Goal: Task Accomplishment & Management: Manage account settings

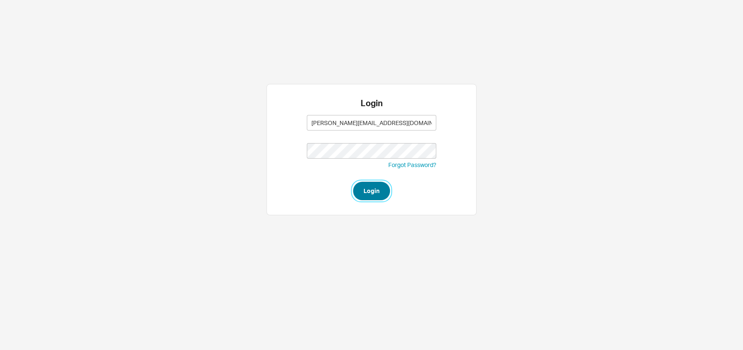
click at [377, 194] on button "Login" at bounding box center [371, 191] width 37 height 18
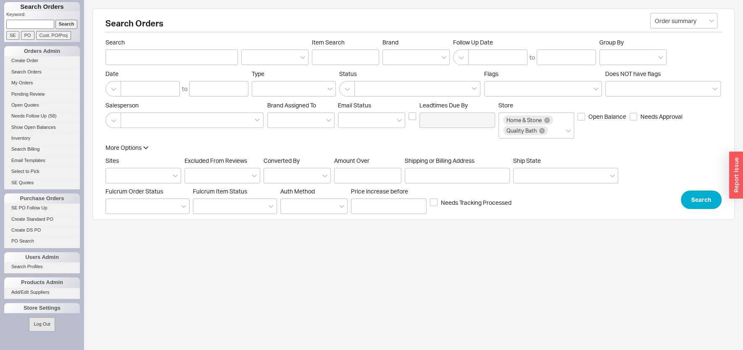
click at [28, 21] on input at bounding box center [30, 24] width 48 height 9
type input "933365"
click at [55, 20] on input "Search" at bounding box center [66, 24] width 22 height 9
type input "933365"
click at [55, 20] on input "Search" at bounding box center [66, 24] width 22 height 9
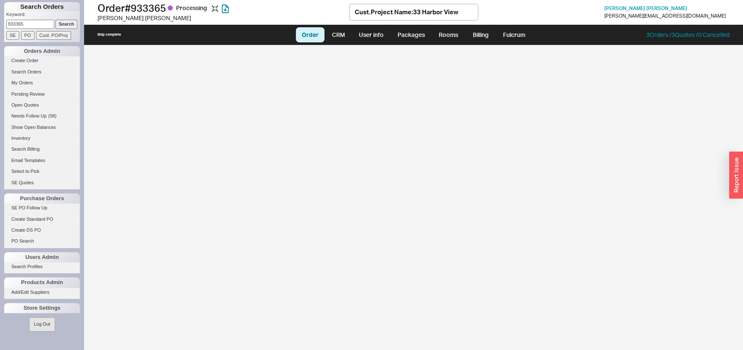
select select "LOW"
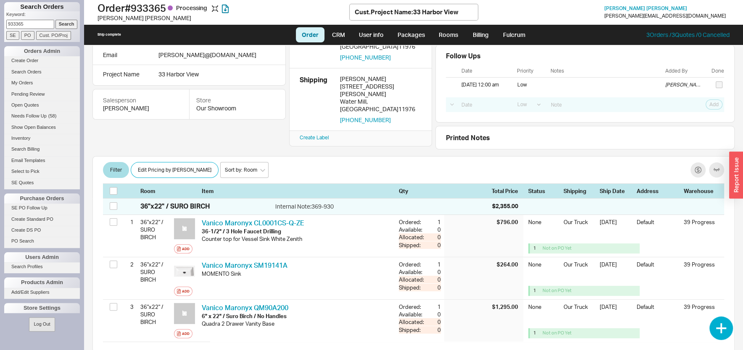
scroll to position [95, 0]
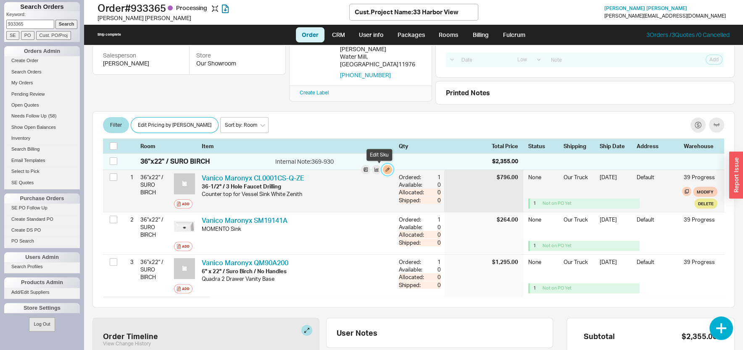
click at [383, 169] on button "button" at bounding box center [387, 169] width 9 height 9
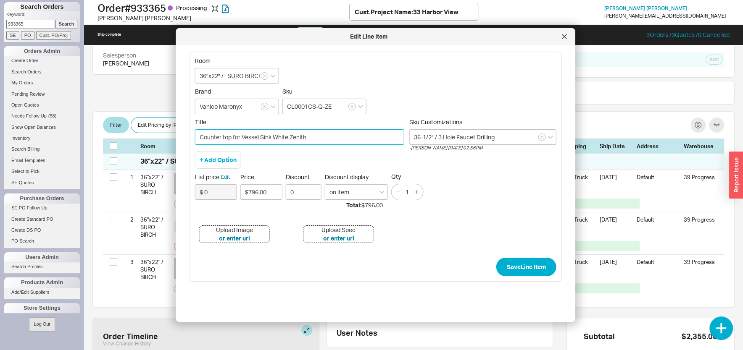
drag, startPoint x: 198, startPoint y: 137, endPoint x: 206, endPoint y: 163, distance: 27.7
click at [198, 138] on input "Counter top for Vessel Sink White Zenith" at bounding box center [299, 137] width 209 height 16
type input "369-930 Counter top for Vessel Sink White Zenith"
click at [512, 270] on button "Save Line Item" at bounding box center [526, 267] width 60 height 18
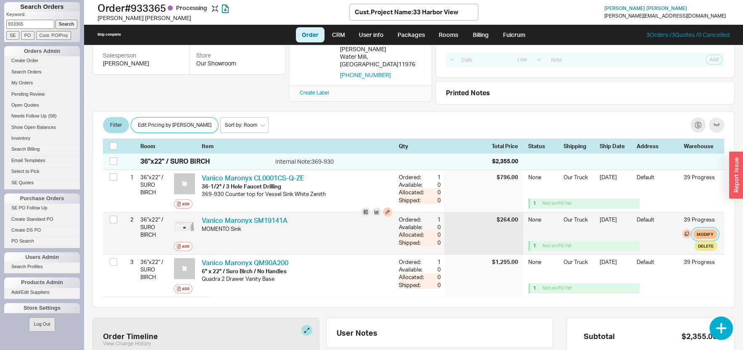
click at [697, 235] on button "Modify" at bounding box center [705, 234] width 24 height 10
select select "8"
select select "3"
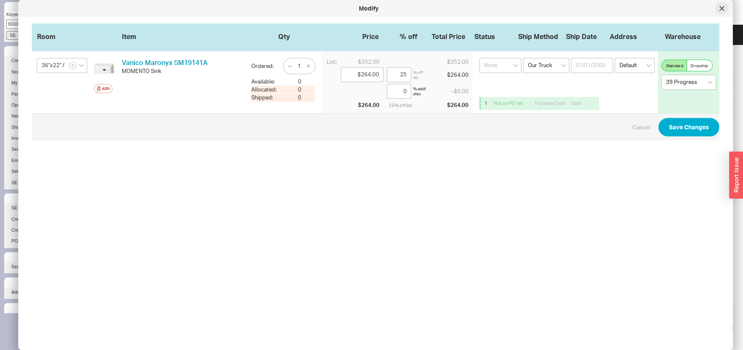
click at [724, 8] on div at bounding box center [721, 8] width 13 height 13
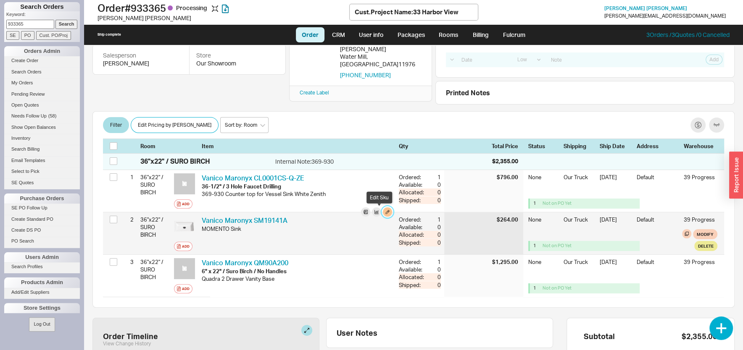
click at [383, 213] on button "button" at bounding box center [387, 212] width 9 height 9
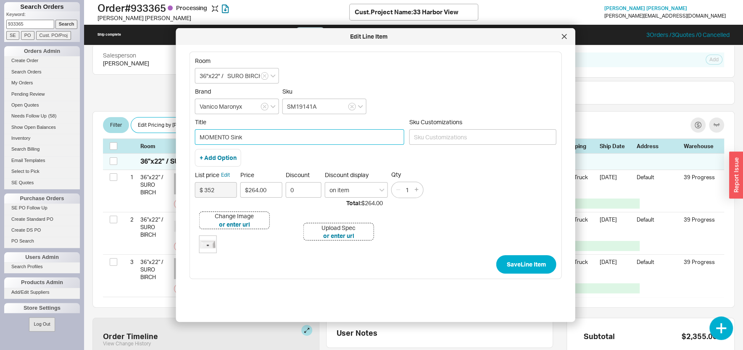
drag, startPoint x: 201, startPoint y: 136, endPoint x: 200, endPoint y: 141, distance: 5.6
click at [201, 137] on input "MOMENTO Sink" at bounding box center [299, 137] width 209 height 16
click at [230, 137] on input "( 369-930 )MOMENTO Sink" at bounding box center [299, 137] width 209 height 16
click at [203, 140] on input "( 369-930 ) MOMENTO Sink" at bounding box center [299, 137] width 209 height 16
drag, startPoint x: 201, startPoint y: 137, endPoint x: 200, endPoint y: 146, distance: 8.8
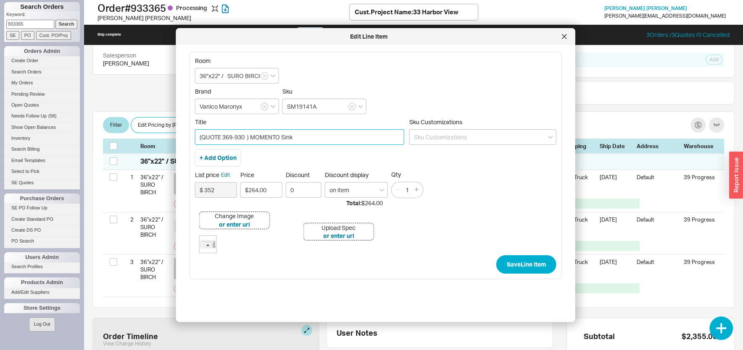
click at [201, 138] on input "(QUOTE 369-930 ) MOMENTO Sink" at bounding box center [299, 137] width 209 height 16
drag, startPoint x: 250, startPoint y: 136, endPoint x: 201, endPoint y: 141, distance: 49.0
click at [197, 139] on input "(QUOTE 369-930 ) MOMENTO Sink" at bounding box center [299, 137] width 209 height 16
type input "(QUOTE 369-930 ) MOMENTO Sink"
click at [530, 264] on button "Save Line Item" at bounding box center [526, 264] width 60 height 18
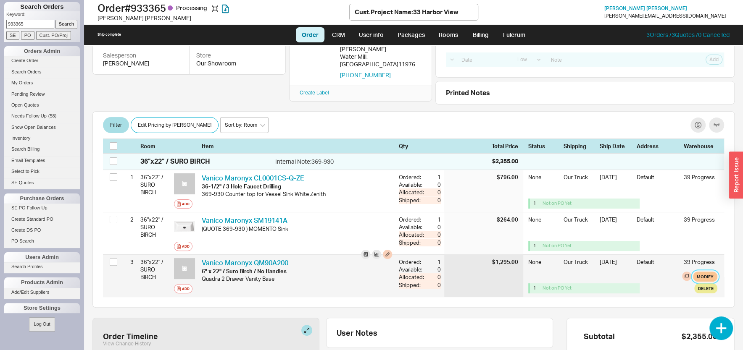
click at [697, 273] on button "Modify" at bounding box center [705, 277] width 24 height 10
select select "8"
select select "3"
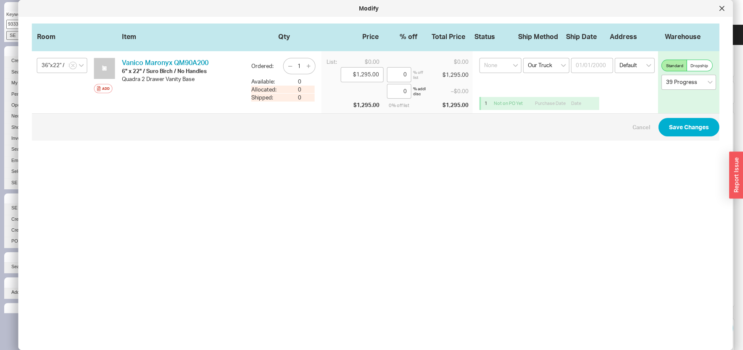
click at [716, 10] on div at bounding box center [721, 8] width 13 height 13
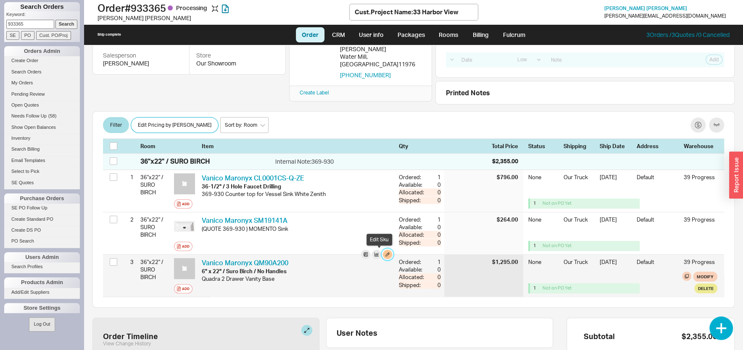
click at [383, 256] on button "button" at bounding box center [387, 254] width 9 height 9
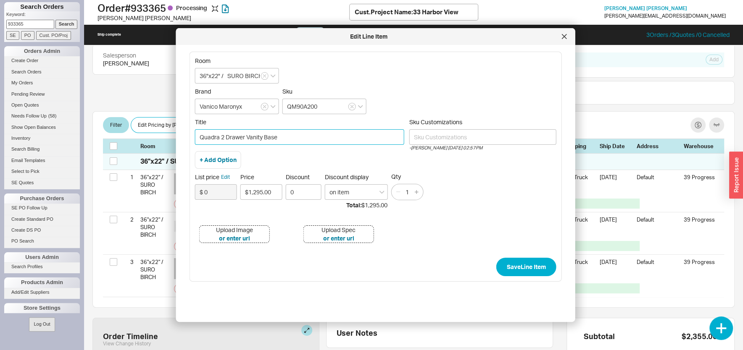
click at [200, 136] on input "Quadra 2 Drawer Vanity Base" at bounding box center [299, 137] width 209 height 16
paste input "(QUOTE 369-930 )"
type input "(QUOTE 369-930 ) Quadra 2 Drawer Vanity Base"
click at [527, 269] on button "Save Line Item" at bounding box center [526, 267] width 60 height 18
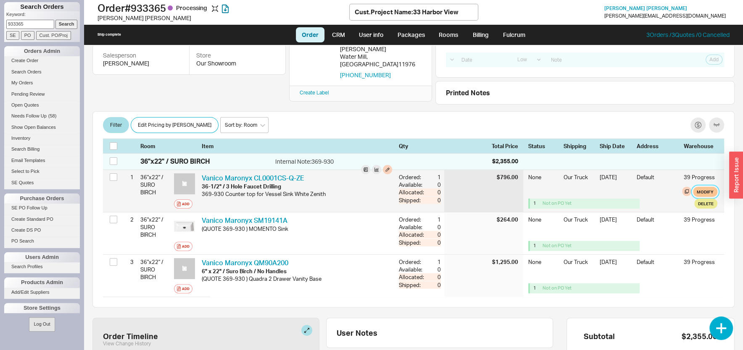
click at [697, 193] on button "Modify" at bounding box center [705, 192] width 24 height 10
select select "8"
select select "3"
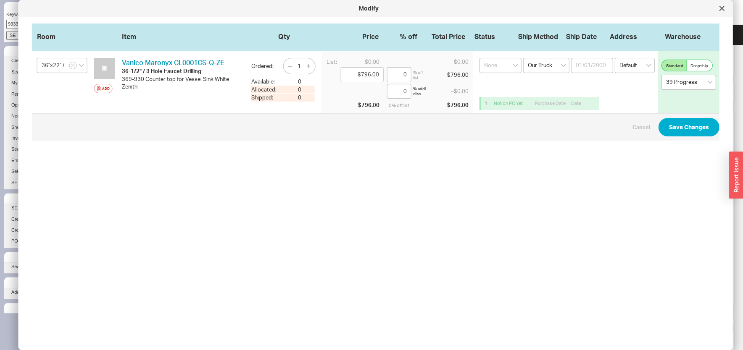
click at [721, 7] on icon at bounding box center [721, 8] width 5 height 5
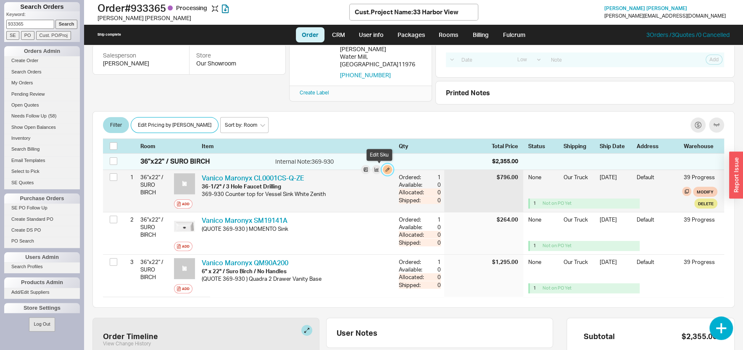
click at [383, 167] on button "button" at bounding box center [387, 169] width 9 height 9
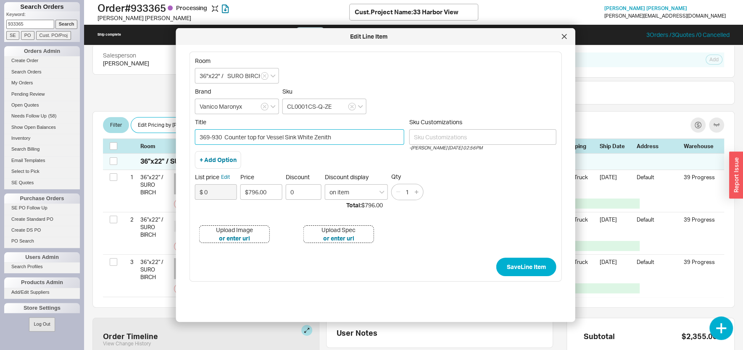
drag, startPoint x: 213, startPoint y: 134, endPoint x: 181, endPoint y: 138, distance: 32.2
click at [195, 137] on input "369-930 Counter top for Vessel Sink White Zenith" at bounding box center [299, 137] width 209 height 16
paste input "(QUOTE 369-930 )"
type input "(QUOTE 369-930 ) Counter top for Vessel Sink White Zenith"
click at [503, 265] on button "Save Line Item" at bounding box center [526, 267] width 60 height 18
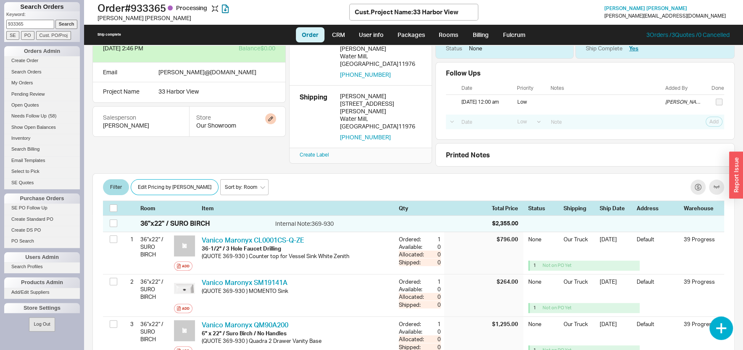
scroll to position [0, 0]
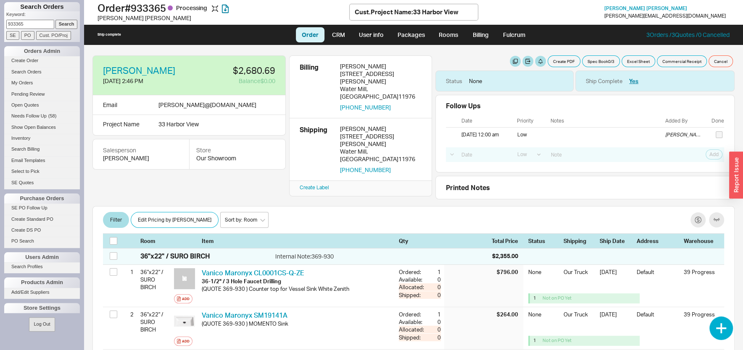
click at [30, 23] on input "933365" at bounding box center [30, 24] width 48 height 9
type input "933451"
click at [55, 20] on input "Search" at bounding box center [66, 24] width 22 height 9
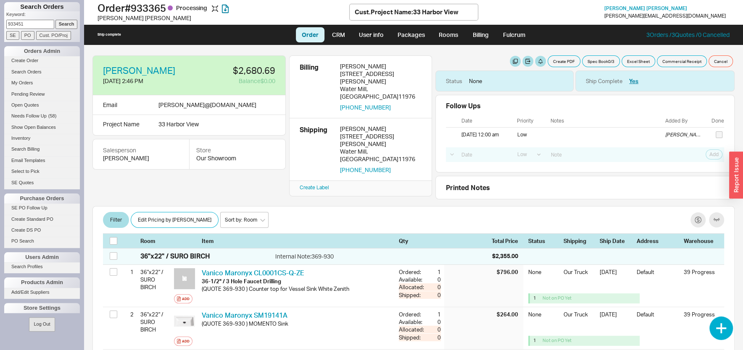
click at [55, 20] on input "Search" at bounding box center [66, 24] width 22 height 9
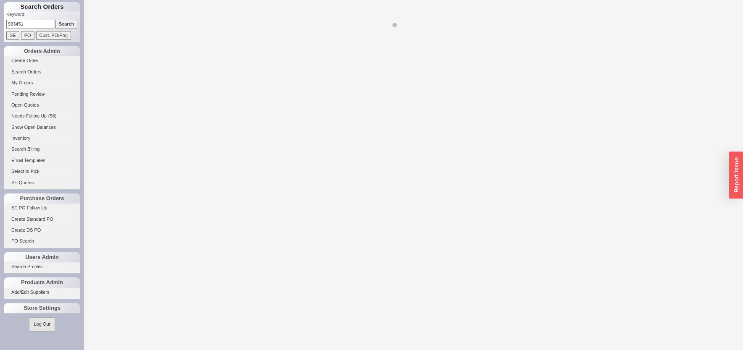
select select "LOW"
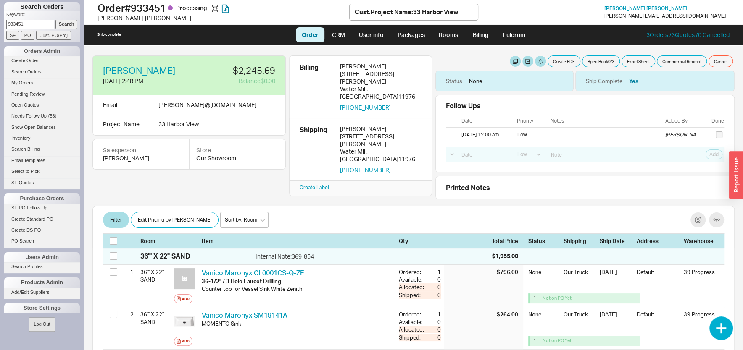
click at [65, 24] on input "Search" at bounding box center [66, 24] width 22 height 9
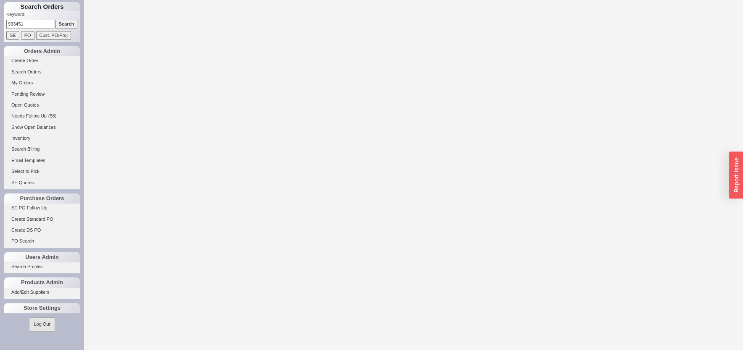
select select "LOW"
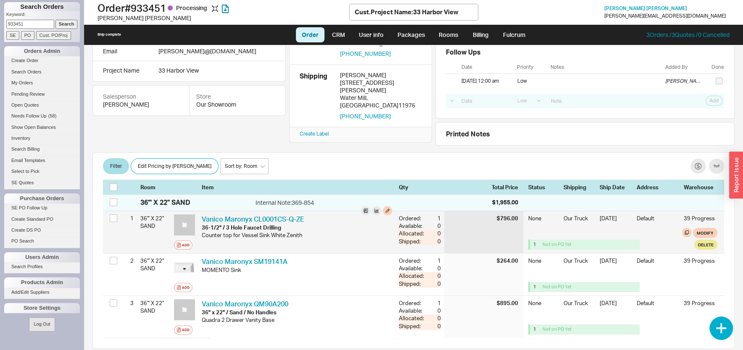
scroll to position [50, 0]
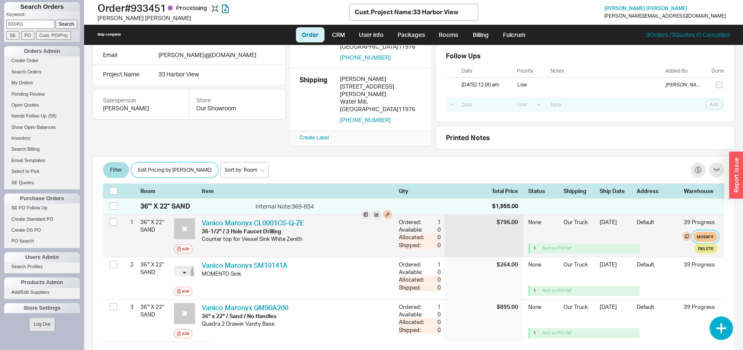
click at [695, 239] on button "Modify" at bounding box center [705, 237] width 24 height 10
select select "8"
select select "3"
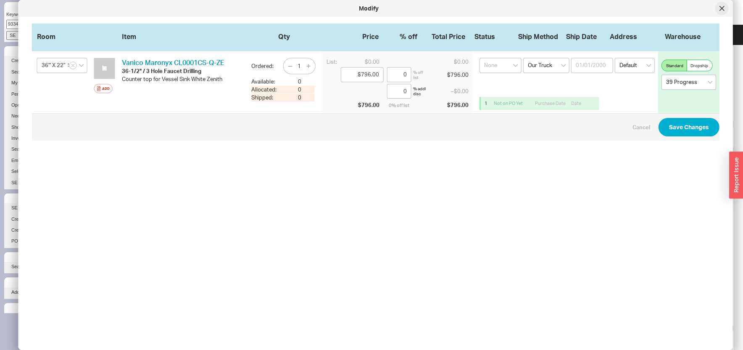
click at [720, 12] on div at bounding box center [721, 8] width 13 height 13
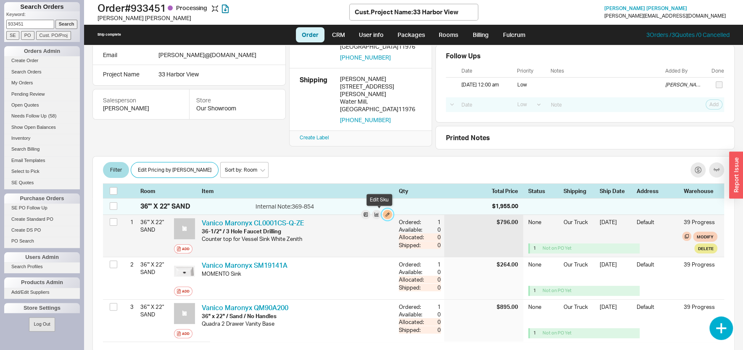
click at [383, 216] on button "button" at bounding box center [387, 214] width 9 height 9
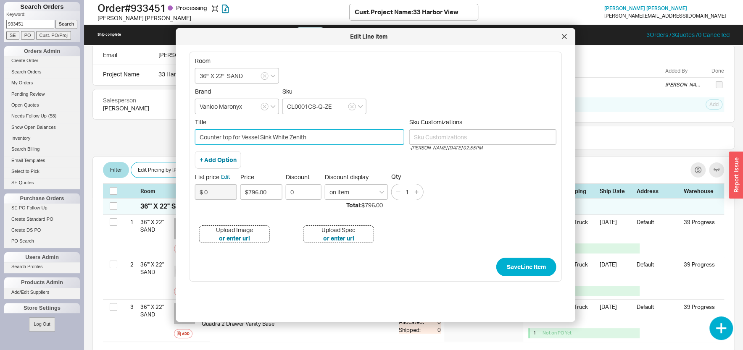
drag, startPoint x: 198, startPoint y: 134, endPoint x: 205, endPoint y: 146, distance: 13.9
click at [200, 136] on input "Counter top for Vessel Sink White Zenith" at bounding box center [299, 137] width 209 height 16
paste input "(QUOTE 369-930 )"
drag, startPoint x: 250, startPoint y: 136, endPoint x: 185, endPoint y: 146, distance: 65.1
click at [195, 145] on input "(QUOTE 369-854 ) Counter top for Vessel Sink White Zenith" at bounding box center [299, 137] width 209 height 16
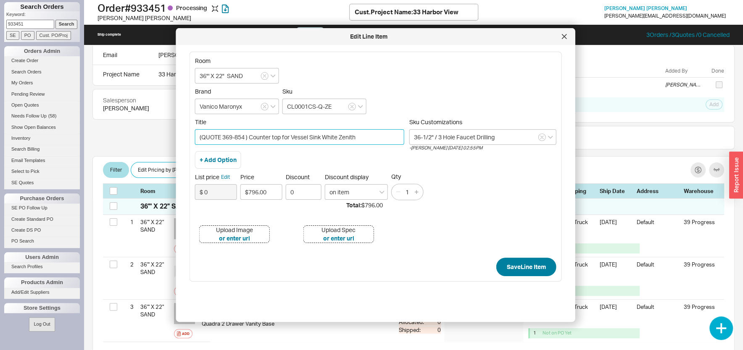
type input "(QUOTE 369-854 ) Counter top for Vessel Sink White Zenith"
click at [525, 273] on button "Save Line Item" at bounding box center [526, 267] width 60 height 18
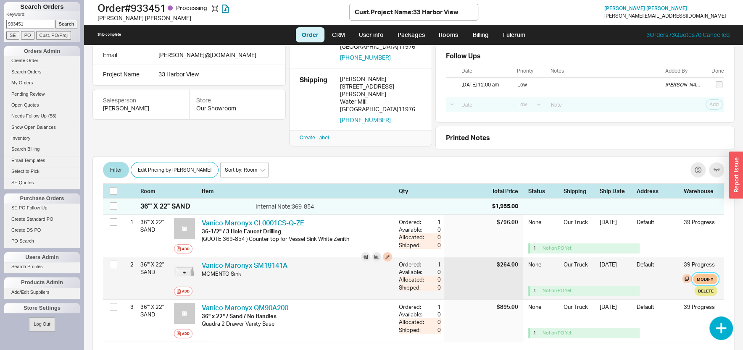
drag, startPoint x: 698, startPoint y: 277, endPoint x: 695, endPoint y: 281, distance: 5.1
click at [696, 279] on button "Modify" at bounding box center [705, 279] width 24 height 10
select select "8"
select select "3"
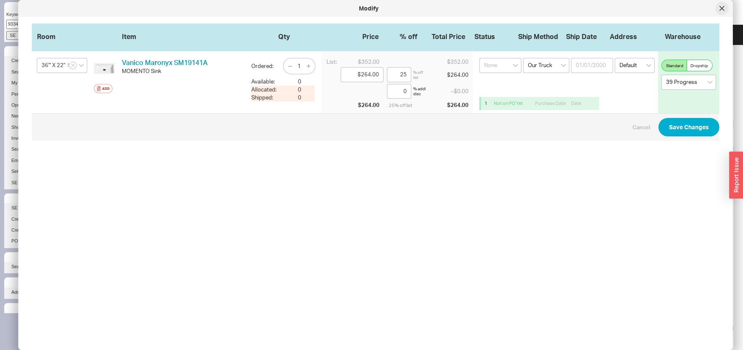
click at [720, 11] on icon at bounding box center [721, 8] width 4 height 4
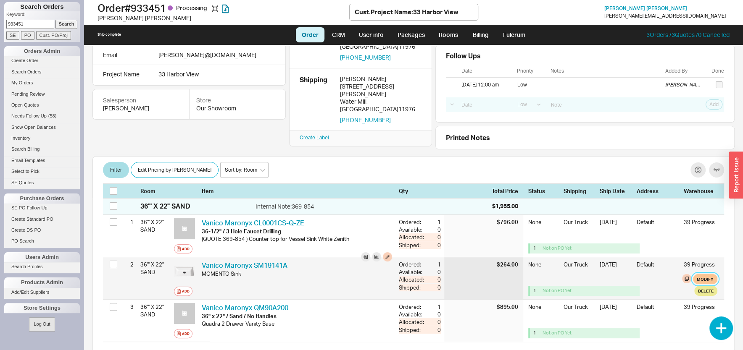
click at [698, 282] on button "Modify" at bounding box center [705, 279] width 24 height 10
select select "8"
select select "3"
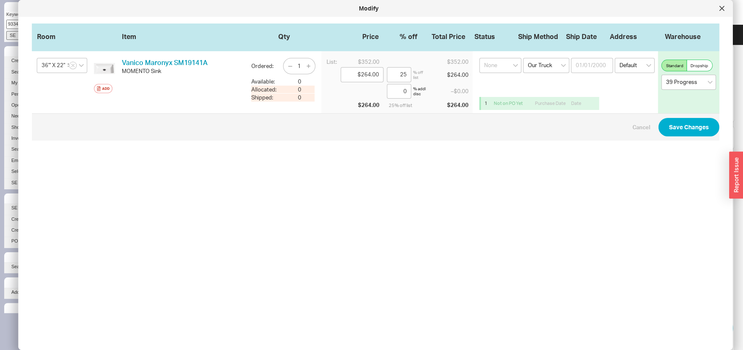
click at [720, 5] on div at bounding box center [721, 8] width 13 height 13
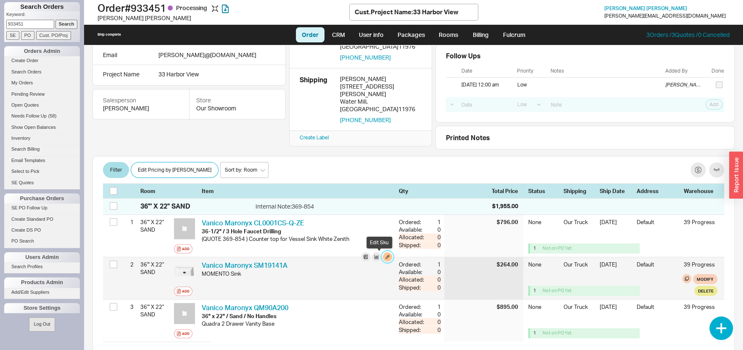
click at [383, 259] on button "button" at bounding box center [387, 257] width 9 height 9
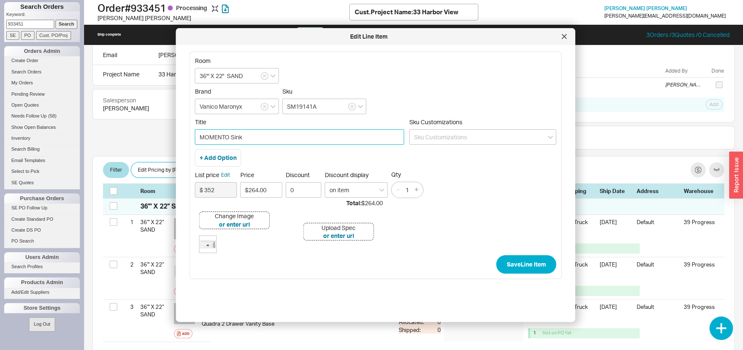
click at [199, 136] on input "MOMENTO Sink" at bounding box center [299, 137] width 209 height 16
paste input "(QUOTE 369-854 )"
type input "(QUOTE 369-854 ) MOMENTO Sink"
click at [508, 264] on button "Save Line Item" at bounding box center [526, 264] width 60 height 18
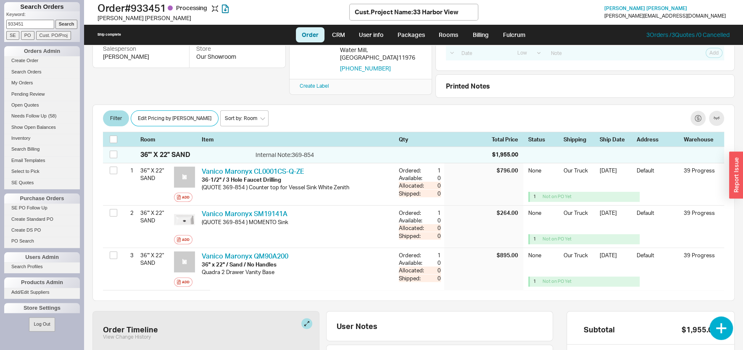
scroll to position [140, 0]
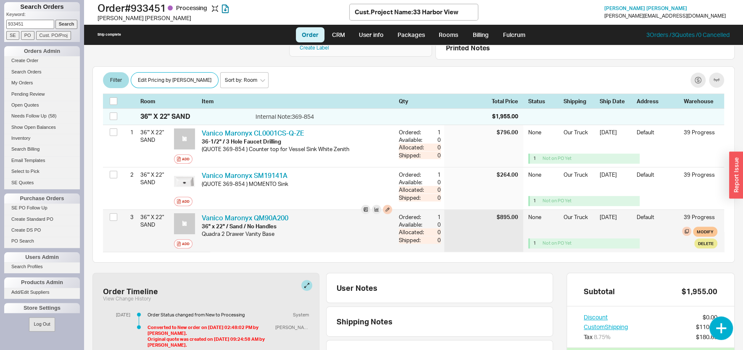
click at [693, 237] on div "Modify Delete" at bounding box center [699, 238] width 35 height 22
click at [695, 230] on button "Modify" at bounding box center [705, 232] width 24 height 10
select select "8"
select select "3"
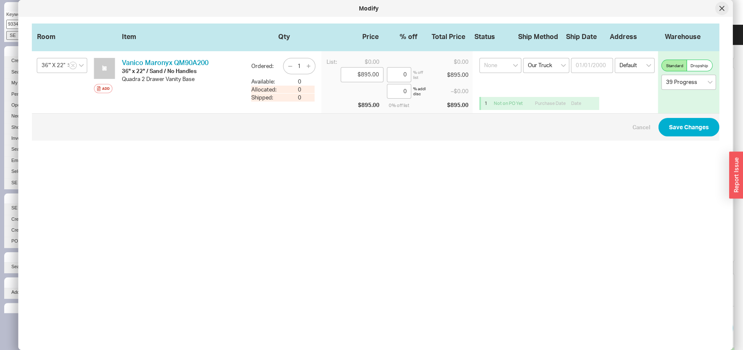
click at [722, 5] on div at bounding box center [721, 8] width 13 height 13
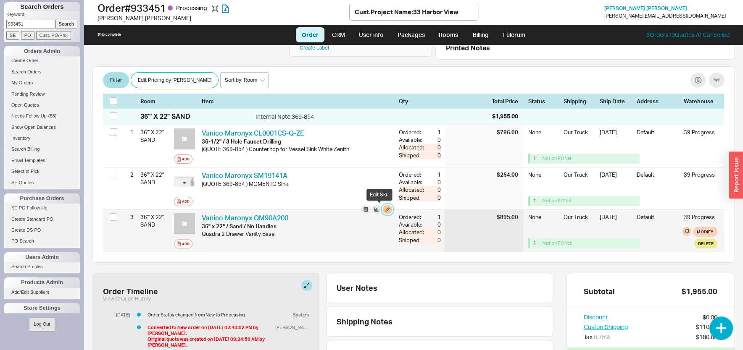
click at [383, 206] on button "button" at bounding box center [387, 209] width 9 height 9
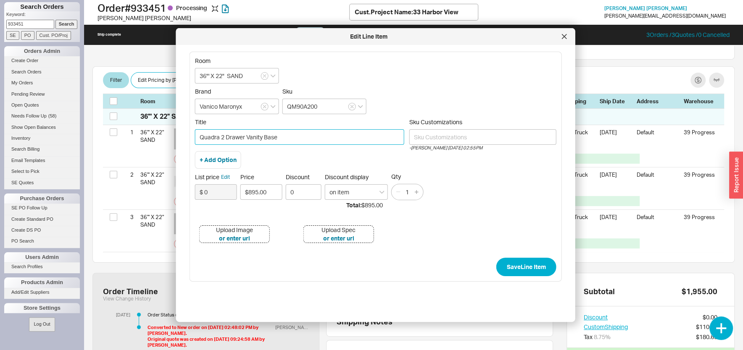
click at [203, 137] on input "Quadra 2 Drawer Vanity Base" at bounding box center [299, 137] width 209 height 16
click at [200, 137] on input "Quadra 2 Drawer Vanity Base" at bounding box center [299, 137] width 209 height 16
paste input "(QUOTE 369-854 )"
type input "(QUOTE 369-854 ) Quadra 2 Drawer Vanity Base"
click at [515, 266] on button "Save Line Item" at bounding box center [526, 267] width 60 height 18
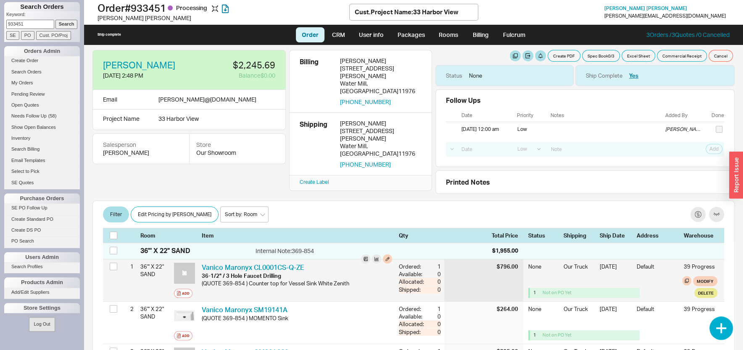
scroll to position [0, 0]
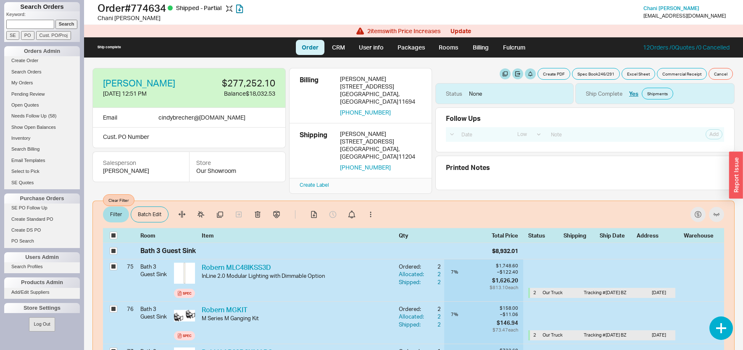
select select "LOW"
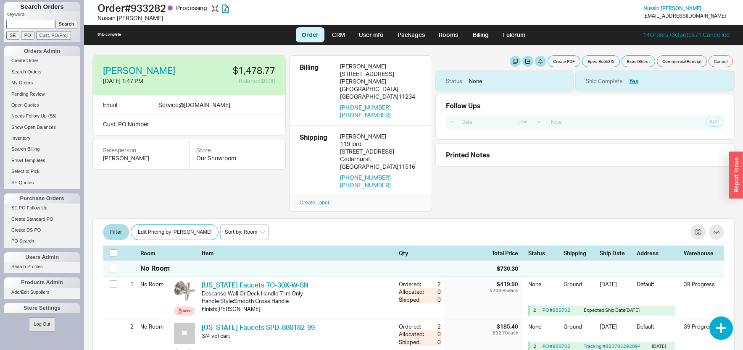
select select "LOW"
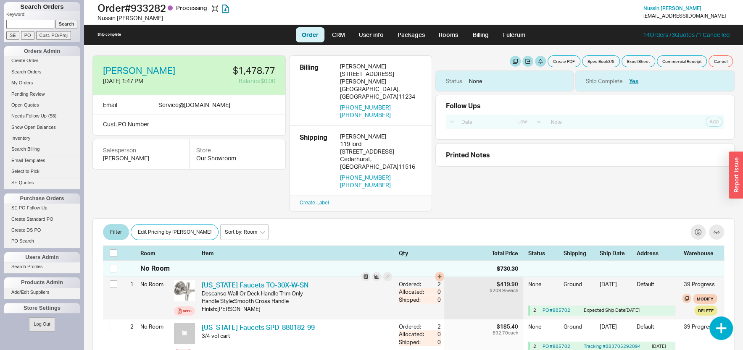
scroll to position [90, 0]
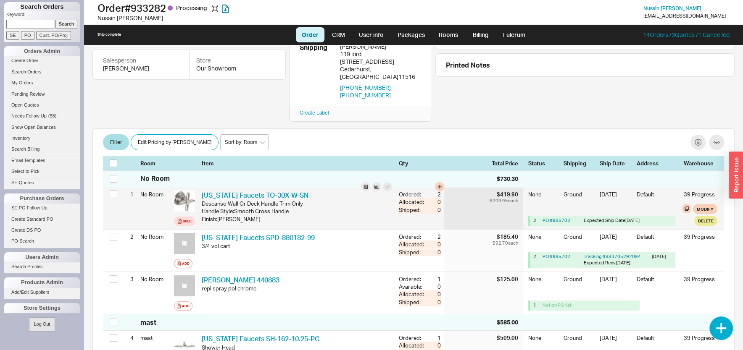
click at [226, 191] on div "California Faucets TO-30X-W-SN CAF TO-30X-W-SN" at bounding box center [297, 195] width 190 height 9
click at [226, 191] on link "California Faucets TO-30X-W-SN" at bounding box center [255, 195] width 107 height 8
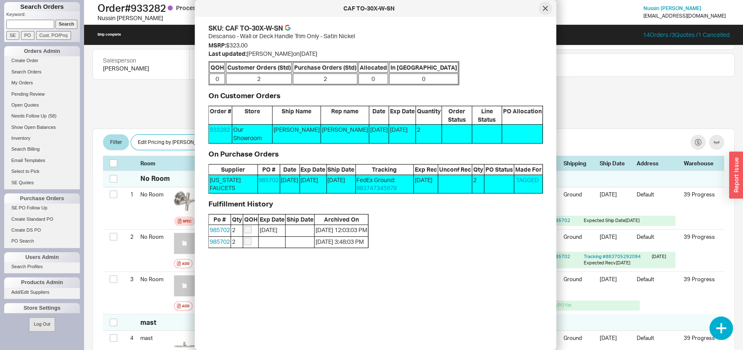
click at [544, 8] on icon at bounding box center [545, 8] width 4 height 4
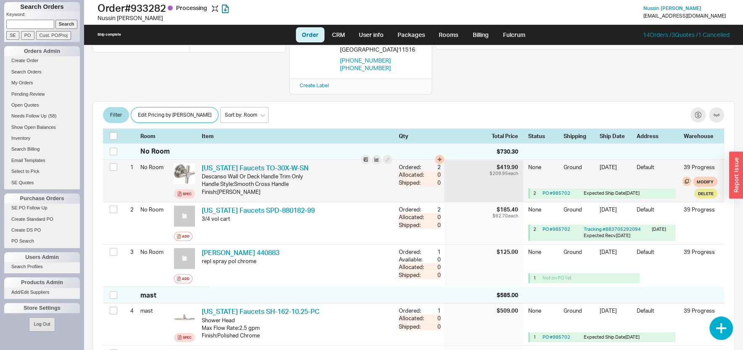
scroll to position [135, 0]
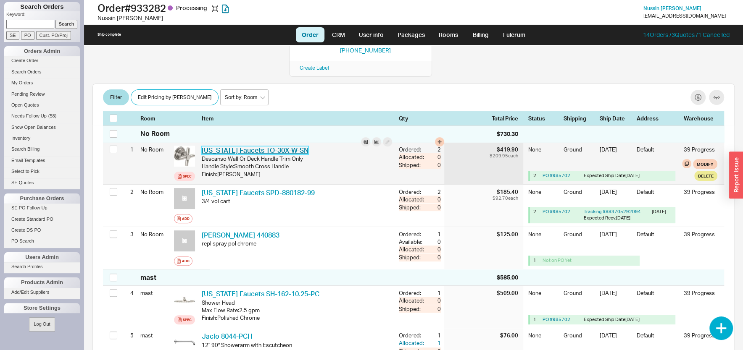
click at [296, 146] on link "[US_STATE] Faucets TO-30X-W-SN" at bounding box center [255, 150] width 107 height 8
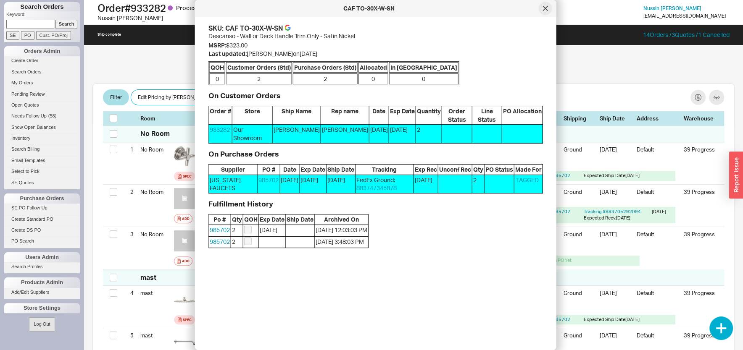
click at [548, 9] on icon at bounding box center [545, 8] width 5 height 5
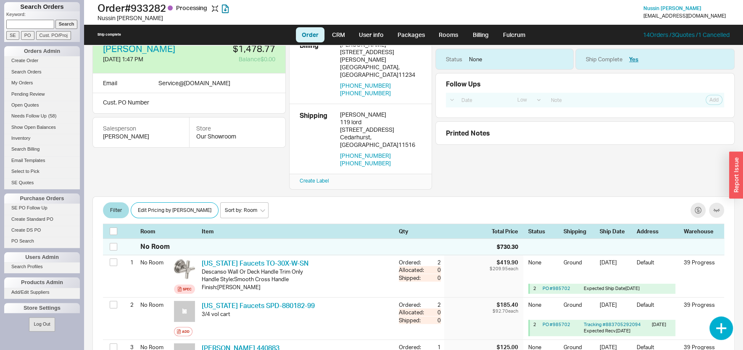
scroll to position [0, 0]
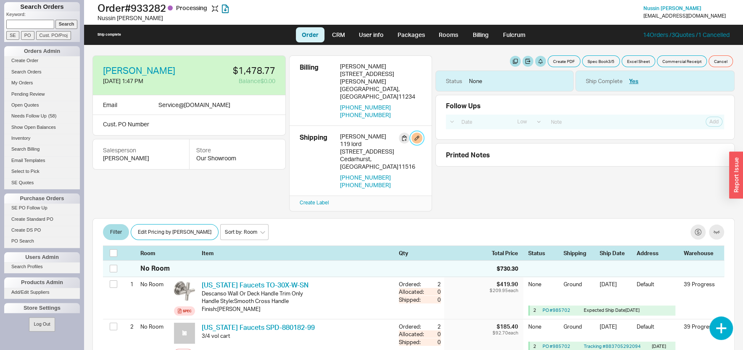
click at [418, 133] on button "button" at bounding box center [416, 138] width 11 height 11
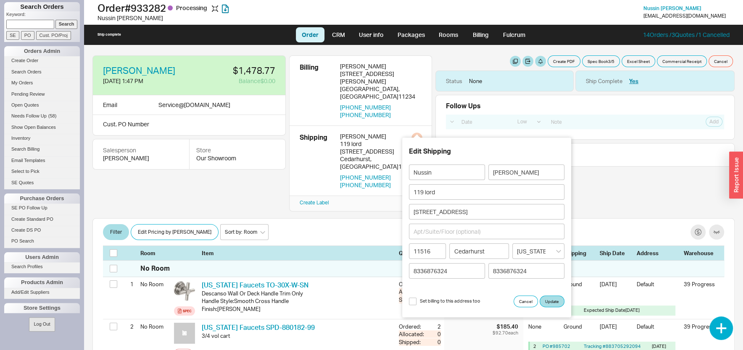
click at [526, 296] on form "Edit Shipping Nussin Rieder 119 lord 316 Atlantic Avenue 11516 Cedarhurst New Y…" at bounding box center [486, 228] width 155 height 160
click at [526, 306] on button "Cancel" at bounding box center [526, 302] width 24 height 12
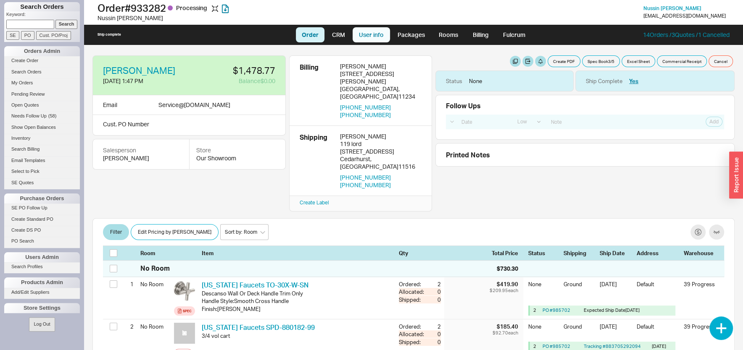
click at [367, 32] on link "User info" at bounding box center [371, 34] width 37 height 15
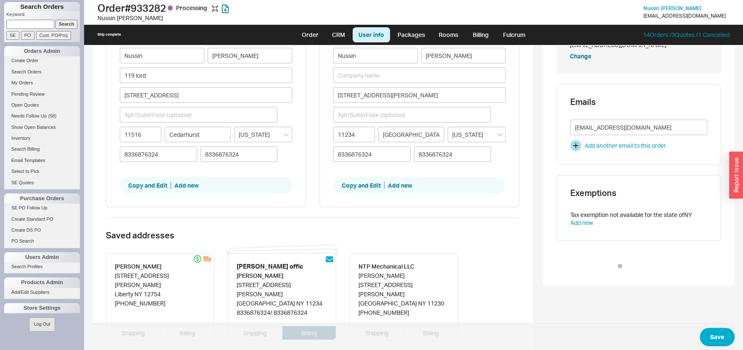
scroll to position [225, 0]
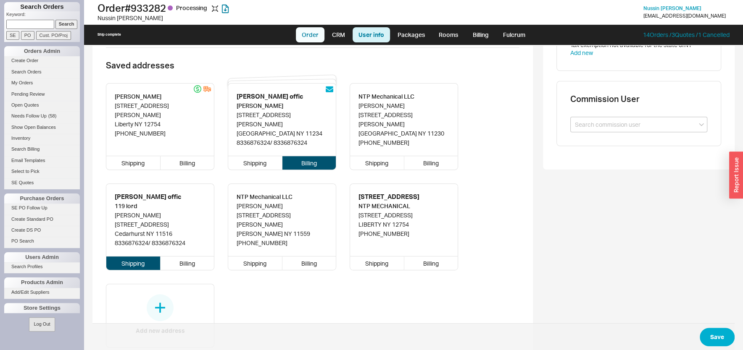
click at [310, 33] on link "Order" at bounding box center [310, 34] width 29 height 15
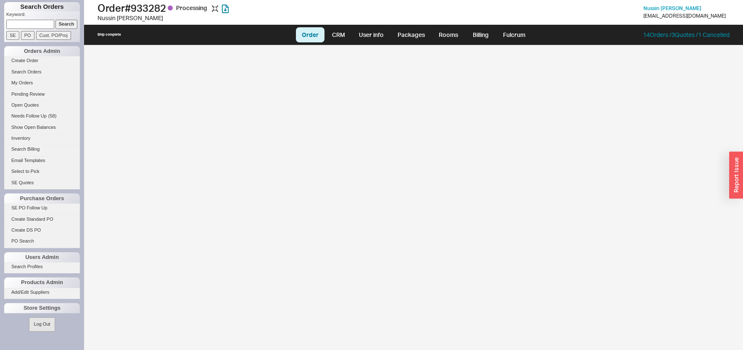
select select "LOW"
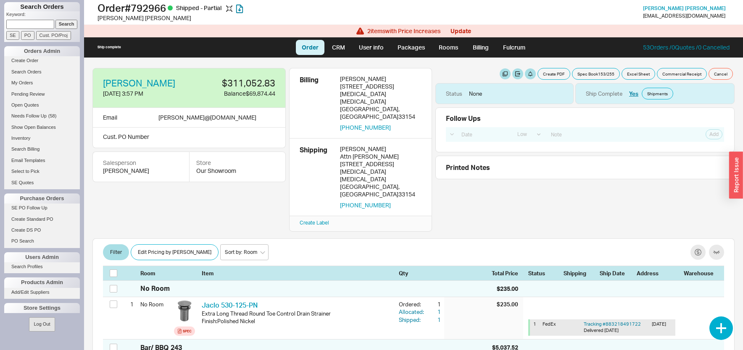
select select "LOW"
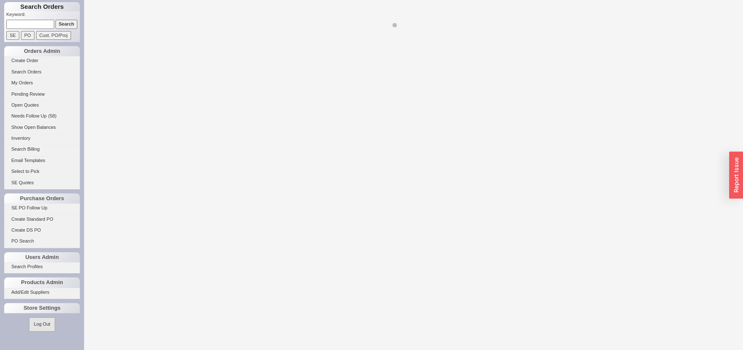
select select "LOW"
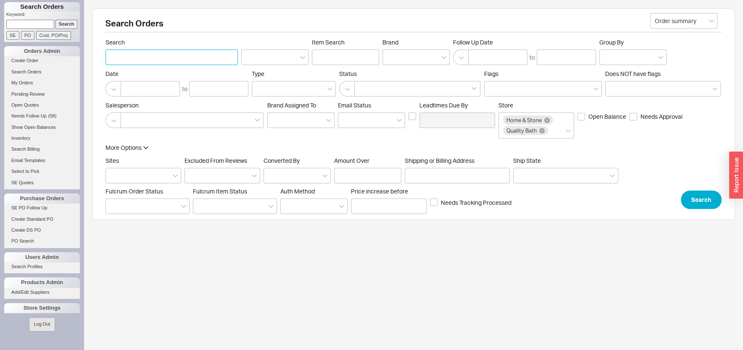
click at [143, 55] on input "Search" at bounding box center [171, 58] width 132 height 16
type input "AKIVA SOLKOWITZ"
click button "Search" at bounding box center [701, 200] width 41 height 18
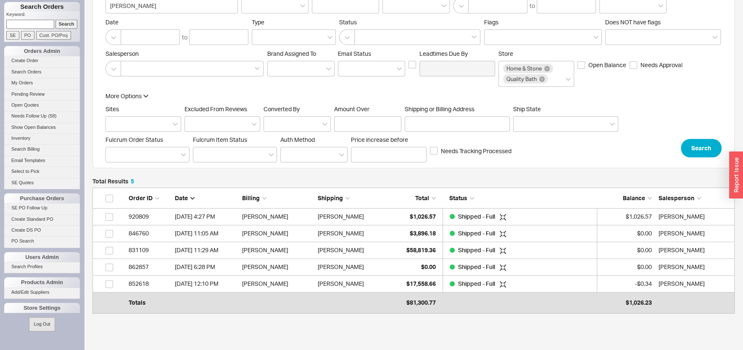
scroll to position [90, 0]
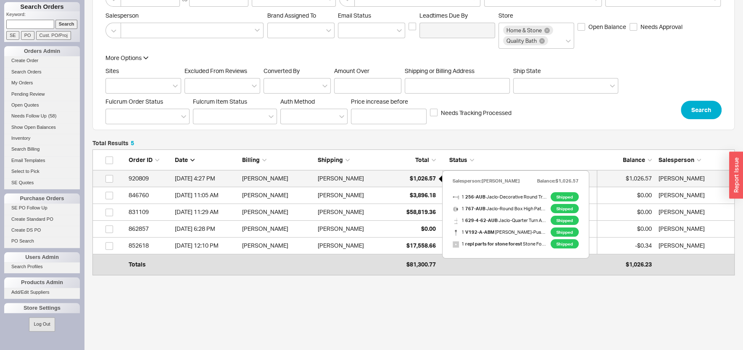
click at [414, 178] on span "$1,026.57" at bounding box center [423, 178] width 26 height 7
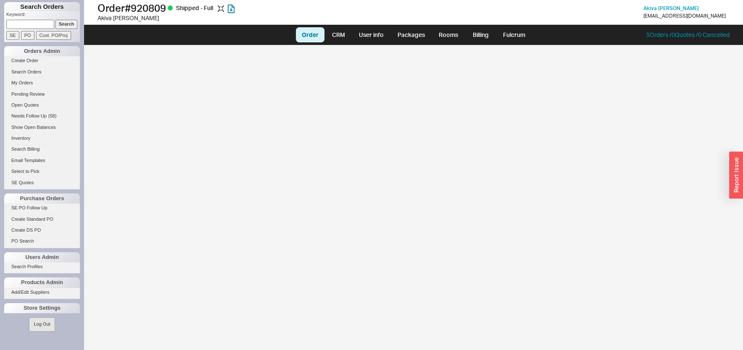
select select "LOW"
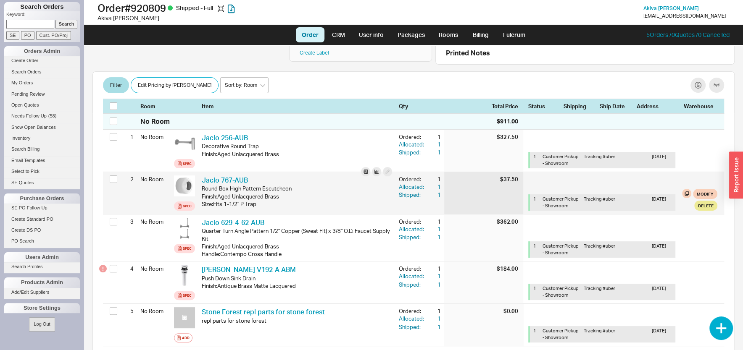
scroll to position [180, 0]
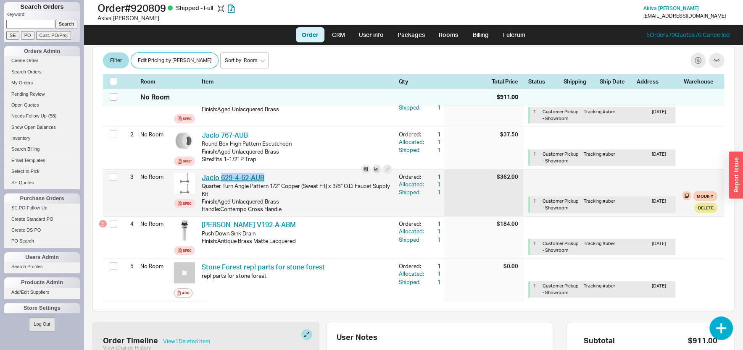
drag, startPoint x: 270, startPoint y: 177, endPoint x: 221, endPoint y: 181, distance: 49.3
click at [221, 181] on div "Jaclo 629-4-62-AUB JCL 629-4-62-AUB" at bounding box center [297, 177] width 190 height 9
click at [431, 184] on div "1" at bounding box center [433, 185] width 15 height 8
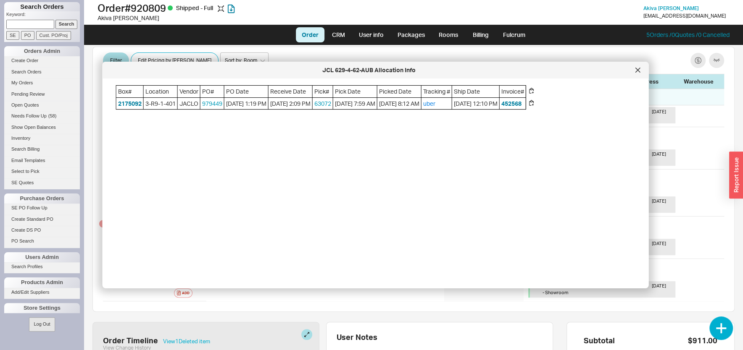
drag, startPoint x: 638, startPoint y: 73, endPoint x: 617, endPoint y: 85, distance: 24.3
click at [638, 72] on div at bounding box center [637, 69] width 13 height 13
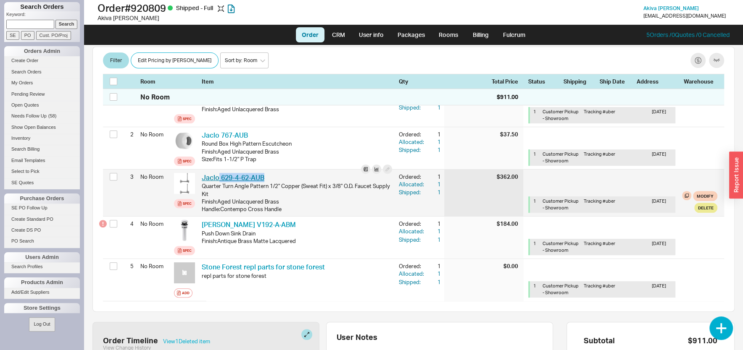
drag, startPoint x: 273, startPoint y: 179, endPoint x: 219, endPoint y: 179, distance: 53.8
click at [218, 178] on div "Jaclo 629-4-62-AUB JCL 629-4-62-AUB" at bounding box center [297, 177] width 190 height 9
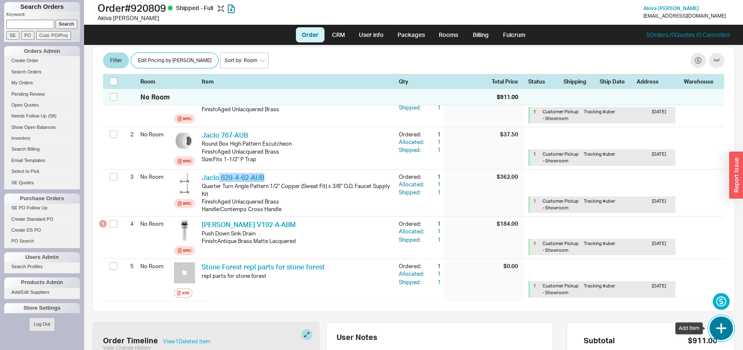
click at [722, 327] on button "button" at bounding box center [721, 329] width 24 height 24
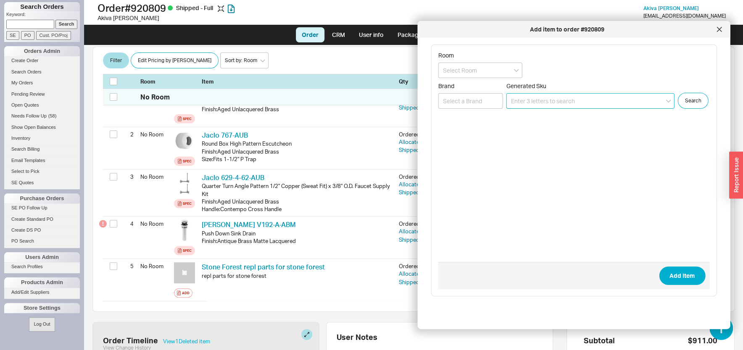
click at [559, 108] on input at bounding box center [590, 101] width 168 height 16
paste input "616-AUB"
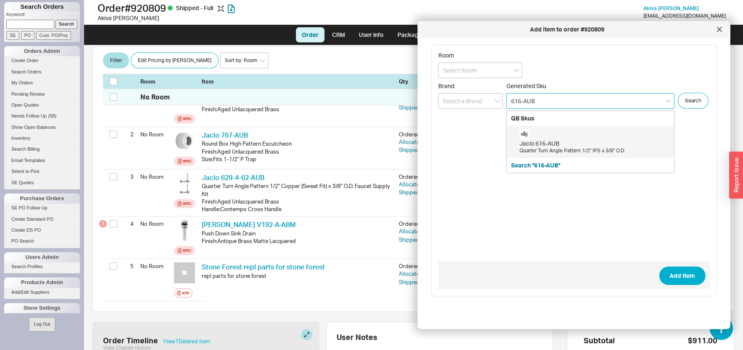
click at [545, 138] on div "Jaclo 616-AUB Quarter Turn Angle Pattern 1/2" IPS x 3/8" O.D." at bounding box center [594, 141] width 150 height 25
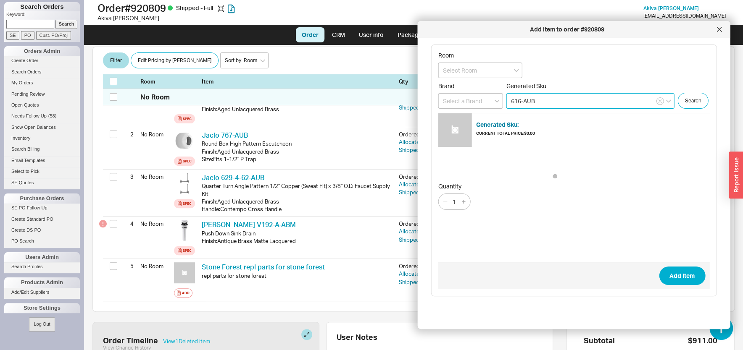
type input "616-AUB"
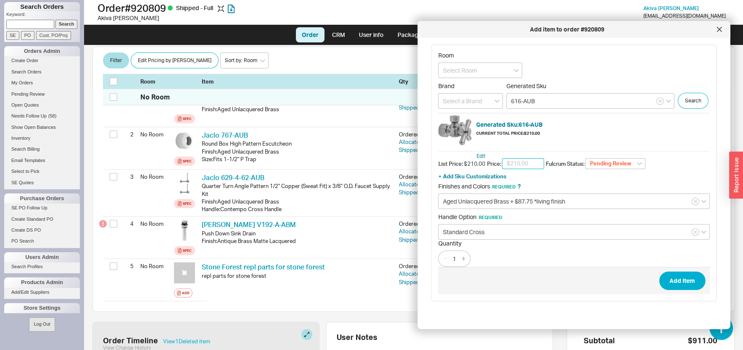
scroll to position [5, 0]
click at [665, 290] on button "Add Item" at bounding box center [682, 281] width 46 height 18
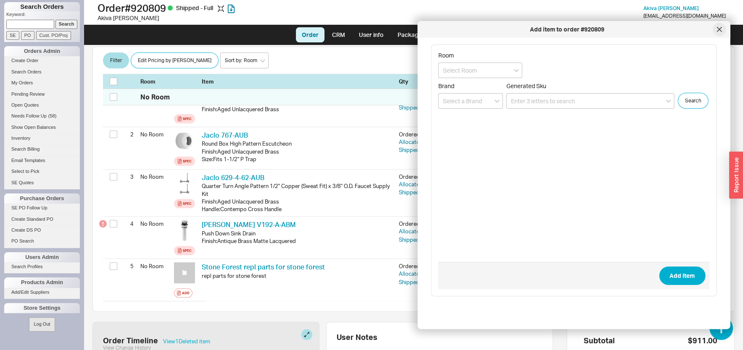
click at [720, 31] on icon at bounding box center [719, 29] width 4 height 4
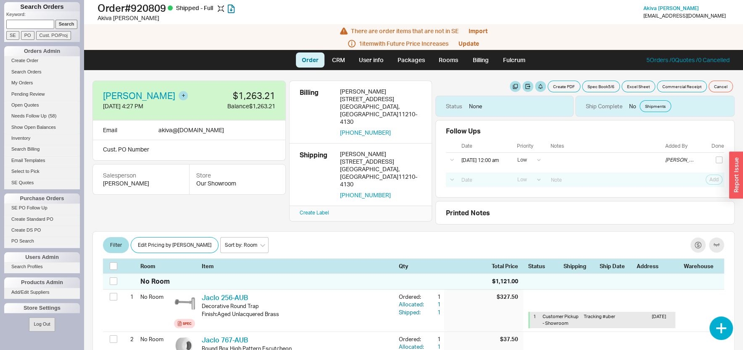
click at [134, 84] on div "Akiva Solkowitz 6/4/25 4:27 PM $1,263.21 Balance $1,263.21" at bounding box center [188, 101] width 193 height 40
click at [136, 95] on link "Akiva Solkowitz" at bounding box center [139, 95] width 72 height 9
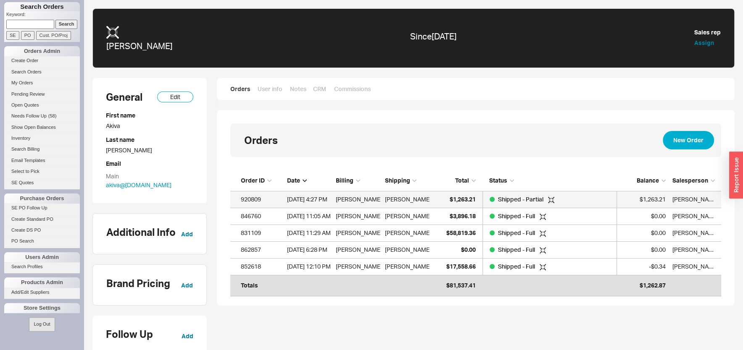
scroll to position [114, 483]
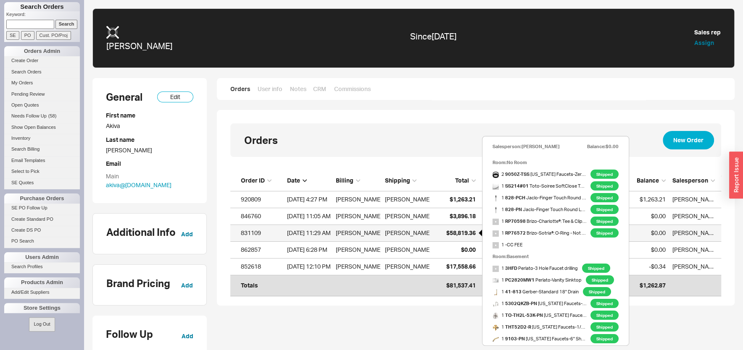
click at [440, 233] on div "$58,819.36" at bounding box center [455, 233] width 42 height 17
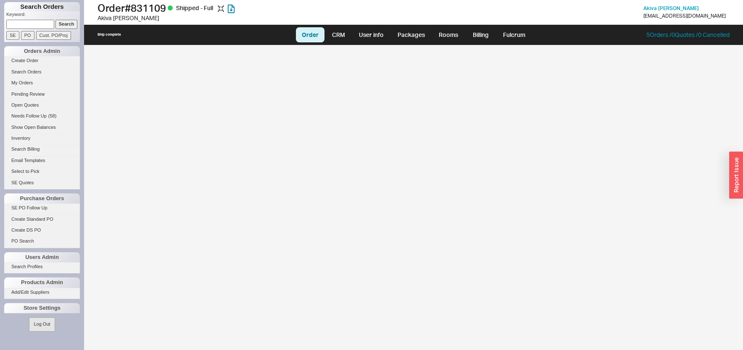
select select "LOW"
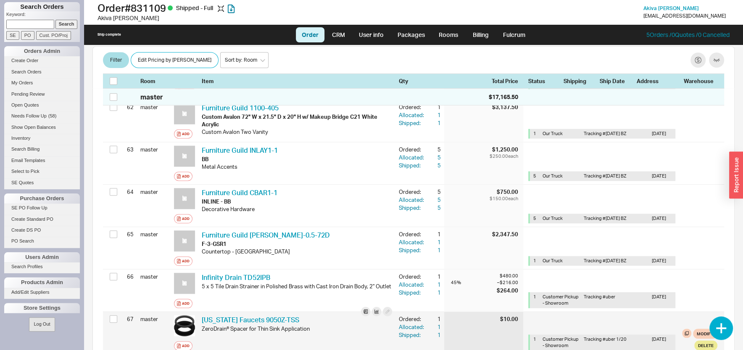
scroll to position [3018, 0]
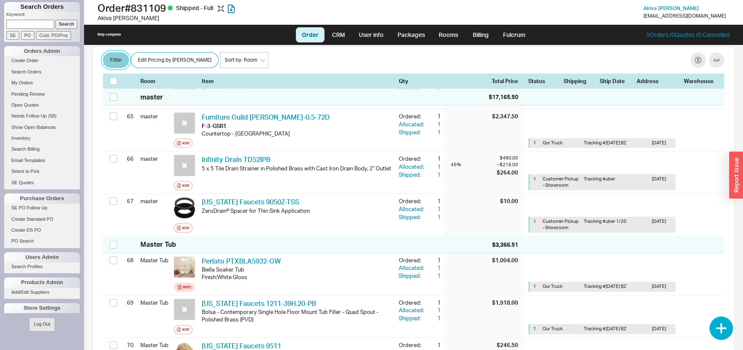
drag, startPoint x: 118, startPoint y: 59, endPoint x: 119, endPoint y: 63, distance: 4.8
click at [116, 58] on button "Filter" at bounding box center [116, 61] width 26 height 16
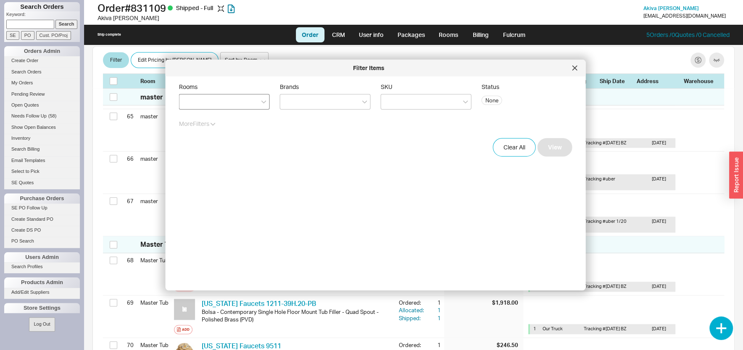
drag, startPoint x: 211, startPoint y: 100, endPoint x: 213, endPoint y: 105, distance: 5.1
click at [210, 100] on div at bounding box center [224, 102] width 91 height 16
click at [190, 100] on input "Rooms" at bounding box center [187, 102] width 6 height 10
click at [216, 206] on div "Powder" at bounding box center [224, 209] width 90 height 15
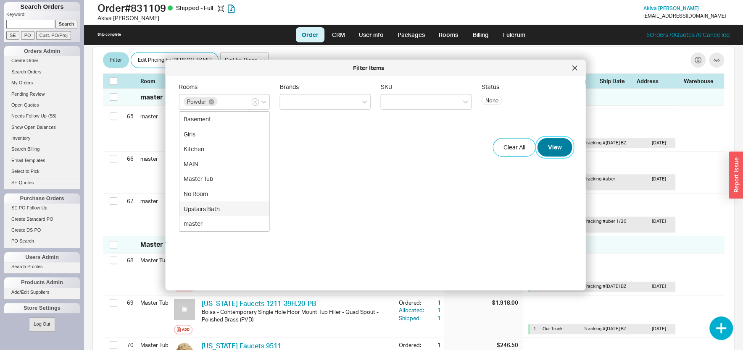
click at [551, 142] on button "View" at bounding box center [554, 147] width 35 height 18
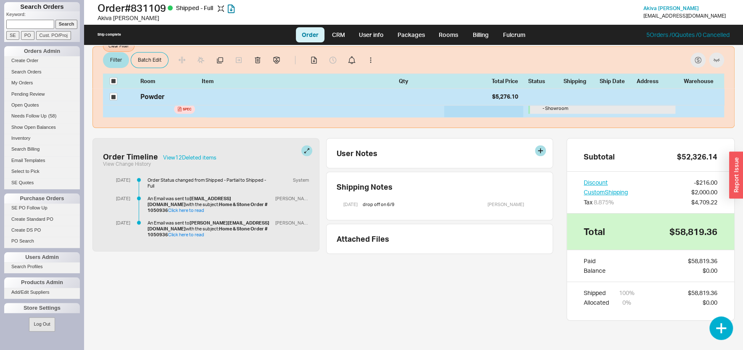
checkbox input "true"
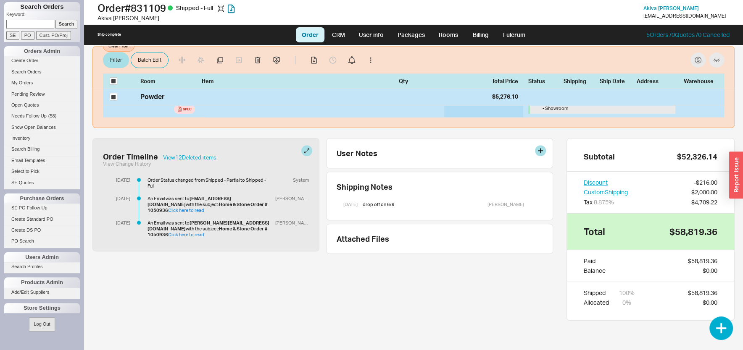
checkbox input "true"
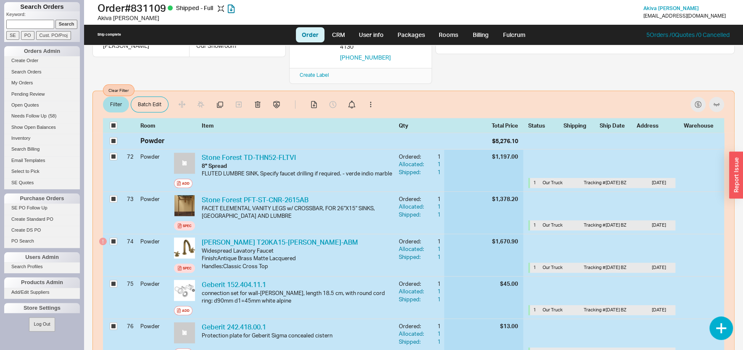
scroll to position [97, 0]
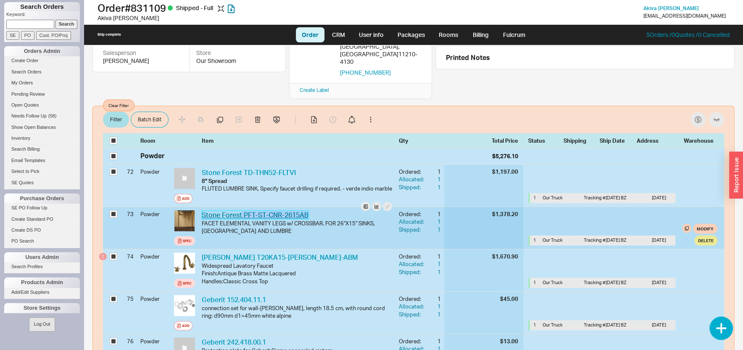
click at [242, 211] on div "Stone Forest PFT-ST-CNR-2615AB STF PFT-ST-CNR-2615AB" at bounding box center [297, 215] width 190 height 9
copy link "PFT-ST-CNR-2615AB"
click at [431, 218] on div "1" at bounding box center [433, 222] width 15 height 8
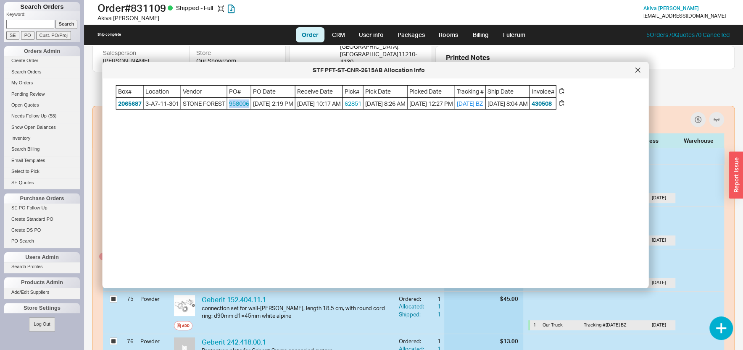
click at [253, 107] on div "Box# Location Vendor PO# PO Date Receive Date Pick# Pick Date Picked Date Track…" at bounding box center [336, 97] width 440 height 24
copy div "958006"
click at [636, 71] on icon at bounding box center [637, 70] width 5 height 5
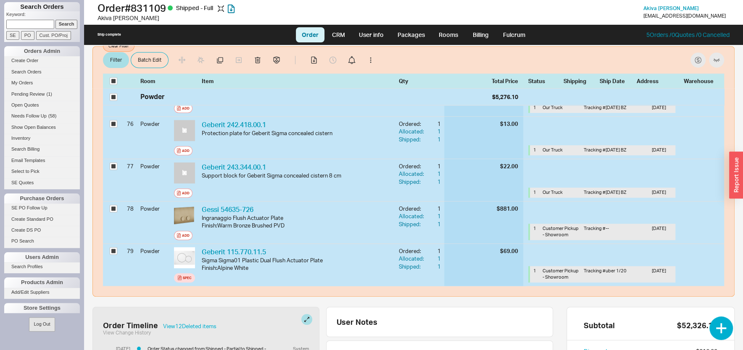
scroll to position [0, 0]
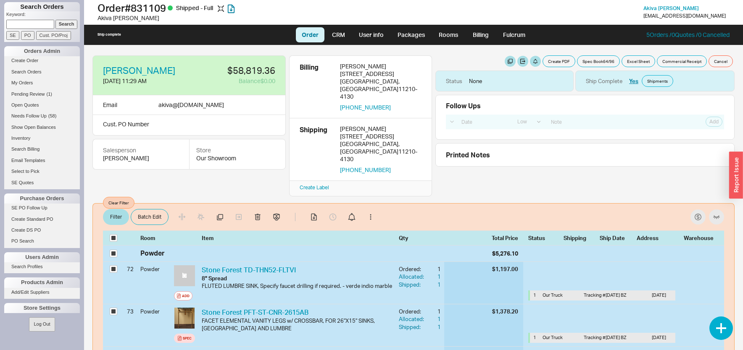
select select "LOW"
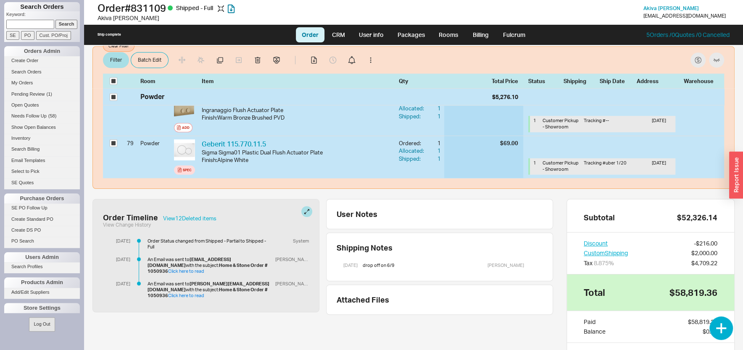
scroll to position [450, 0]
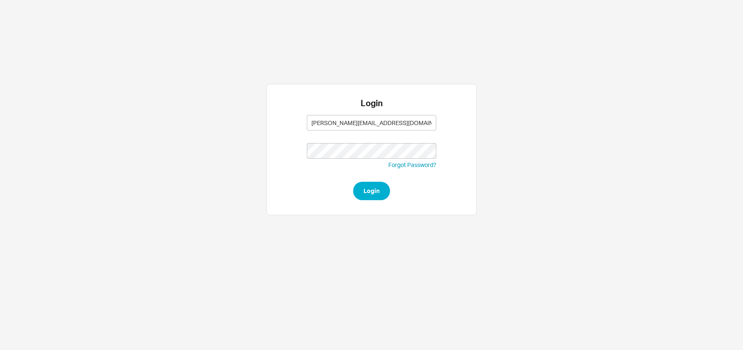
type input "[PERSON_NAME][EMAIL_ADDRESS][DOMAIN_NAME]"
click at [379, 191] on button "Login" at bounding box center [371, 191] width 37 height 18
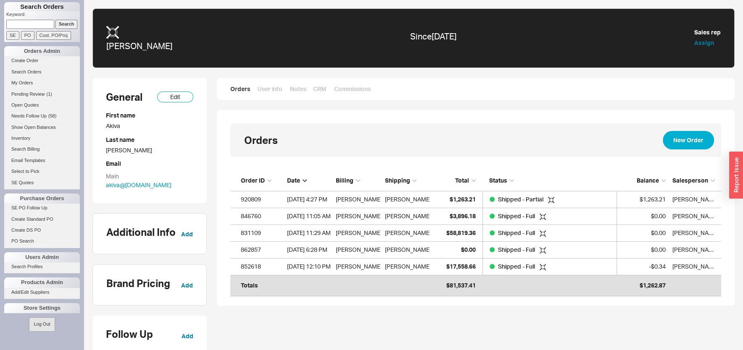
scroll to position [114, 483]
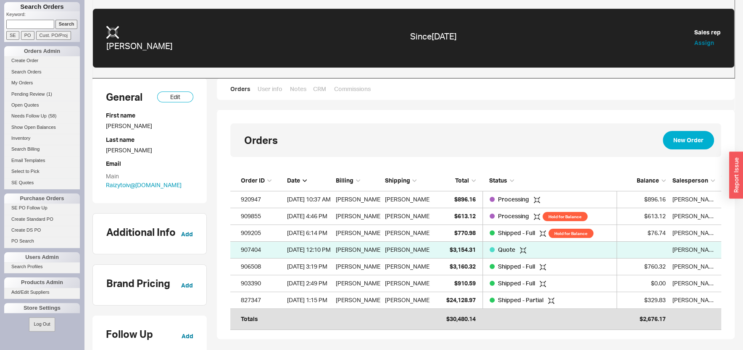
scroll to position [147, 483]
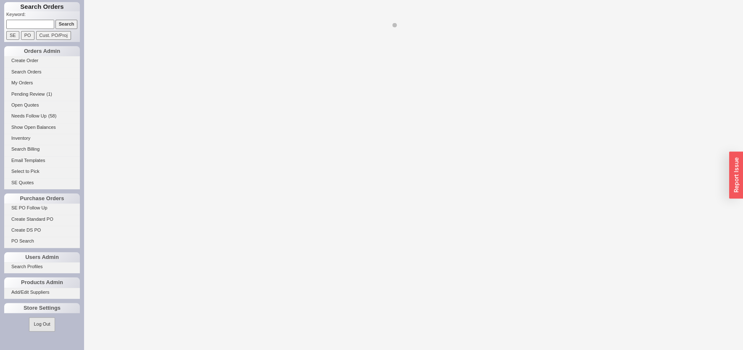
select select "LOW"
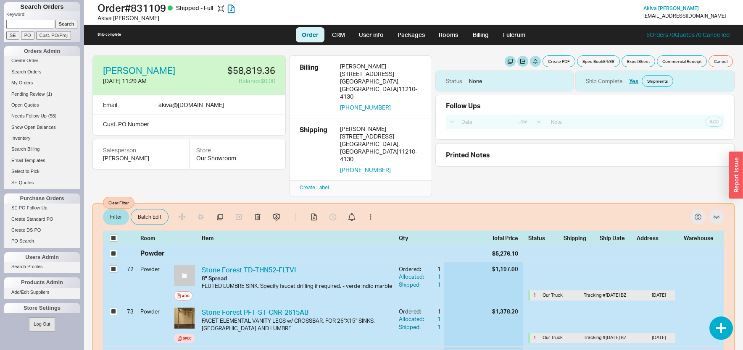
select select "LOW"
